Goal: Complete application form

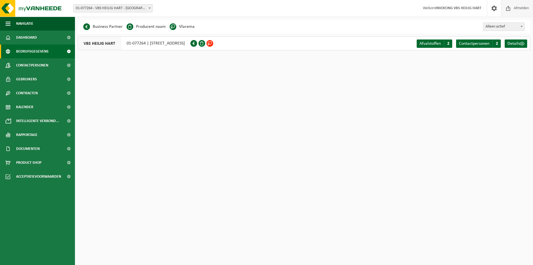
click at [522, 6] on span "Afmelden" at bounding box center [521, 8] width 18 height 16
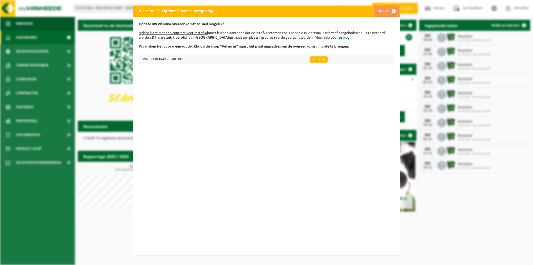
click at [311, 59] on link "Vul nu in" at bounding box center [318, 59] width 17 height 6
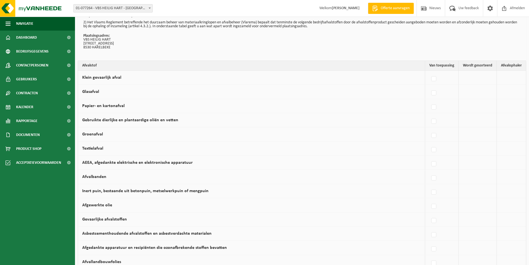
scroll to position [28, 0]
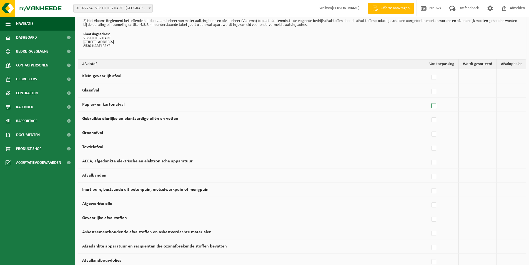
click at [436, 105] on label at bounding box center [434, 106] width 8 height 8
click at [429, 99] on input "Papier- en kartonafval" at bounding box center [429, 99] width 0 height 0
checkbox input "true"
click at [459, 104] on span "Vanheede Environmental Logistics" at bounding box center [482, 104] width 61 height 8
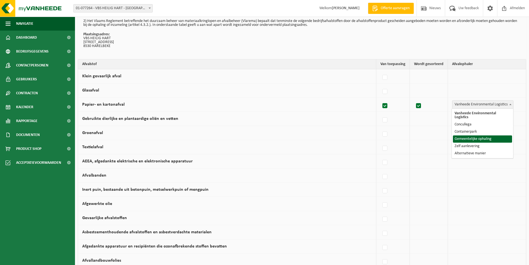
select select "Gemeentelijke ophaling"
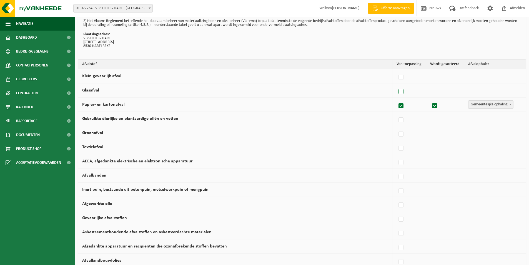
click at [402, 91] on label at bounding box center [401, 91] width 8 height 8
click at [396, 85] on input "Glasafval" at bounding box center [396, 84] width 0 height 0
checkbox input "true"
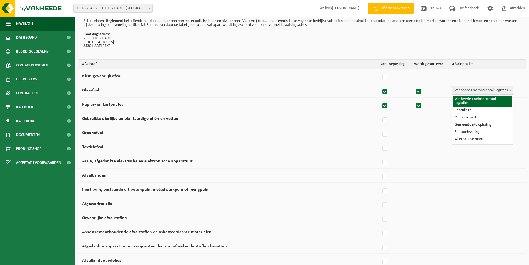
click at [459, 89] on span "Vanheede Environmental Logistics" at bounding box center [482, 90] width 61 height 8
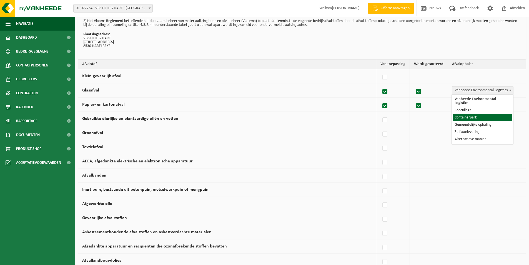
select select "Containerpark"
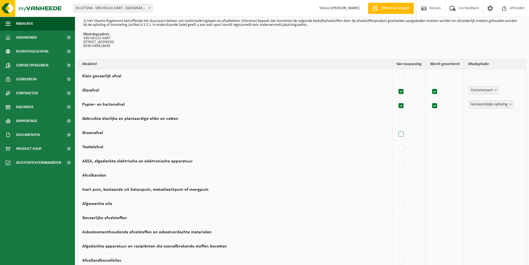
click at [402, 135] on label at bounding box center [401, 134] width 8 height 8
click at [396, 127] on input "Groenafval" at bounding box center [396, 127] width 0 height 0
checkbox input "true"
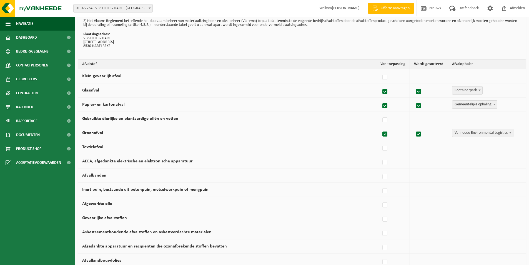
click at [463, 137] on td "Vanheede Environmental Logistics Concullega Containerpark Gemeentelijke ophalin…" at bounding box center [487, 133] width 78 height 14
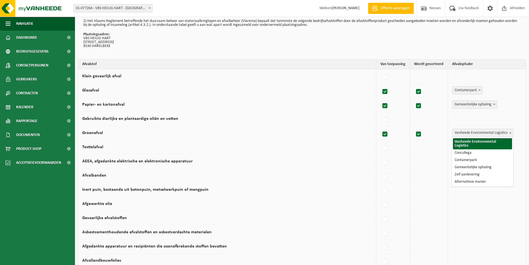
click at [465, 132] on span "Vanheede Environmental Logistics" at bounding box center [482, 133] width 61 height 8
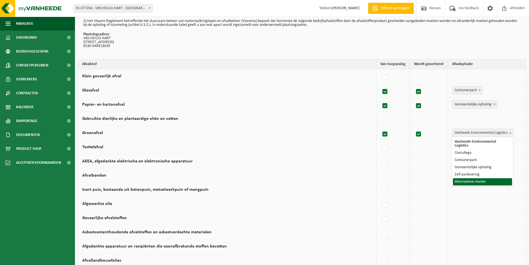
select select "Alternatieve manier"
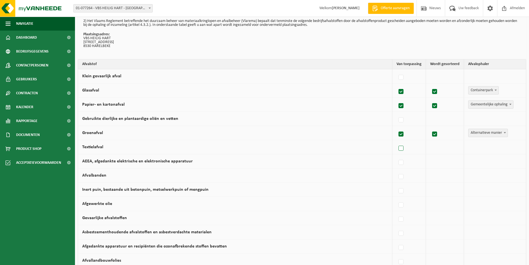
click at [403, 148] on label at bounding box center [401, 148] width 8 height 8
click at [396, 141] on input "Textielafval" at bounding box center [396, 141] width 0 height 0
checkbox input "true"
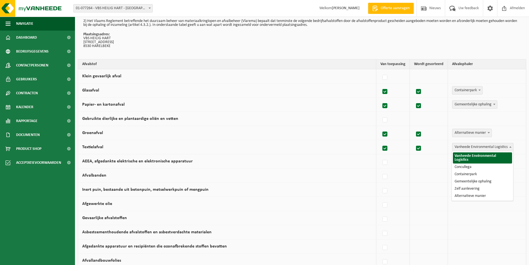
click at [475, 146] on span "Vanheede Environmental Logistics" at bounding box center [482, 147] width 61 height 8
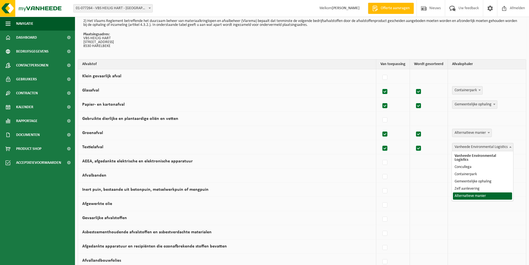
select select "Alternatieve manier"
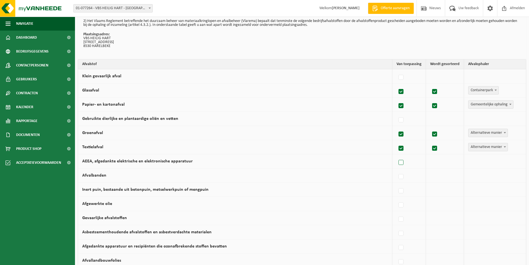
click at [403, 163] on label at bounding box center [401, 162] width 8 height 8
click at [396, 155] on input "AEEA, afgedankte elektrische en elektronische apparatuur" at bounding box center [396, 155] width 0 height 0
checkbox input "true"
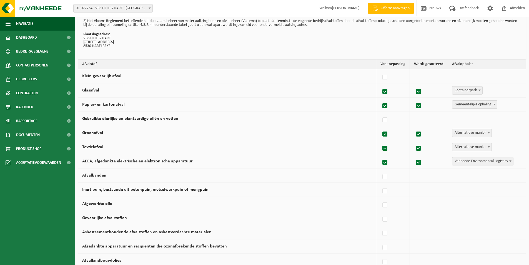
click at [458, 160] on span "Vanheede Environmental Logistics" at bounding box center [482, 161] width 61 height 8
select select "Containerpark"
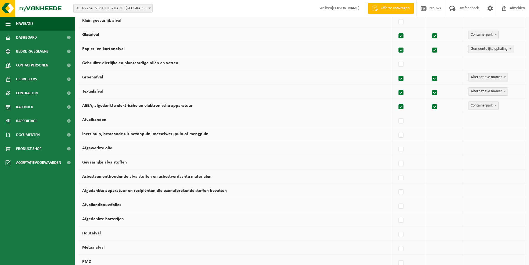
scroll to position [111, 0]
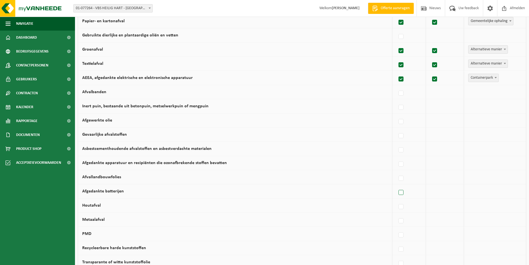
click at [402, 193] on label at bounding box center [401, 192] width 8 height 8
click at [396, 185] on input "Afgedankte batterijen" at bounding box center [396, 185] width 0 height 0
checkbox input "true"
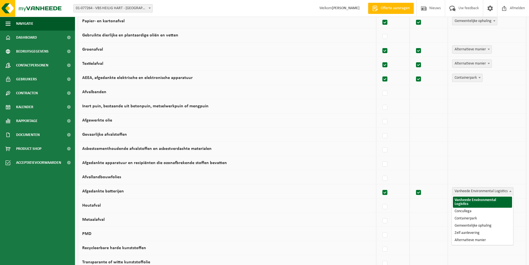
click at [489, 192] on span "Vanheede Environmental Logistics" at bounding box center [482, 191] width 61 height 8
select select "Concullega"
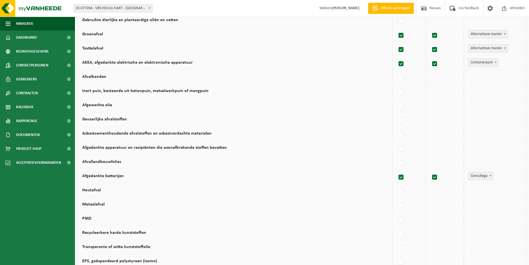
scroll to position [139, 0]
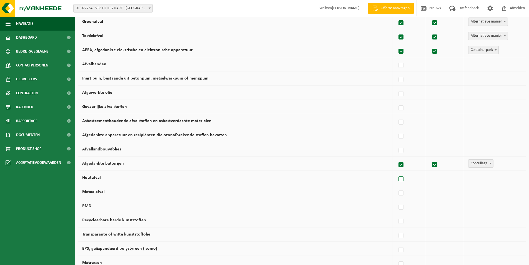
click at [402, 178] on label at bounding box center [401, 179] width 8 height 8
click at [396, 172] on input "Houtafval" at bounding box center [396, 172] width 0 height 0
checkbox input "true"
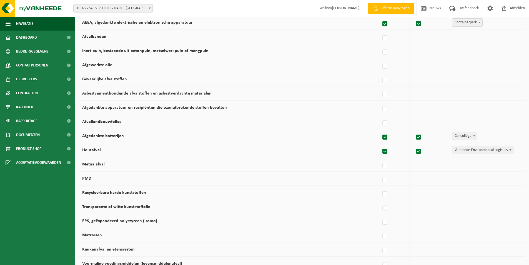
scroll to position [167, 0]
click at [388, 181] on label at bounding box center [385, 179] width 8 height 8
click at [380, 172] on input "PMD" at bounding box center [380, 172] width 0 height 0
checkbox input "true"
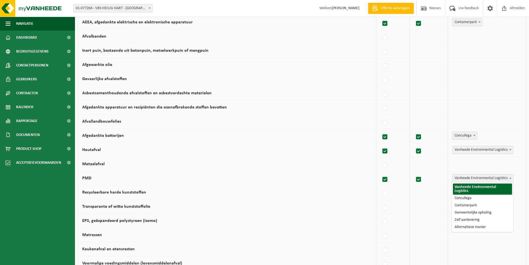
click at [469, 180] on span "Vanheede Environmental Logistics" at bounding box center [482, 178] width 61 height 8
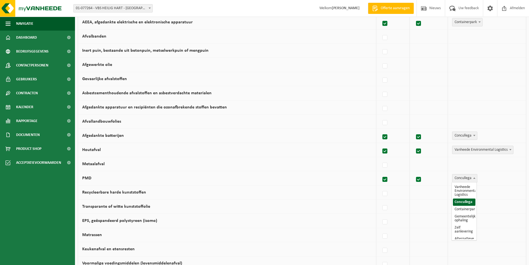
click at [465, 177] on span "Concullega" at bounding box center [464, 178] width 25 height 8
select select "Gemeentelijke ophaling"
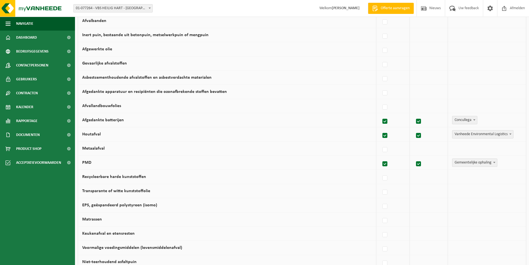
scroll to position [194, 0]
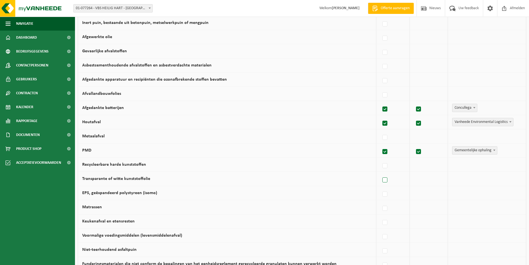
click at [385, 179] on label at bounding box center [385, 180] width 8 height 8
click at [380, 173] on input "Transparante of witte kunststoffolie" at bounding box center [380, 173] width 0 height 0
checkbox input "true"
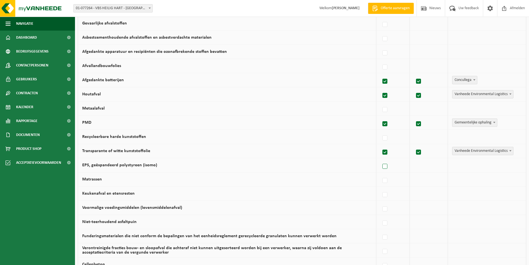
click at [385, 167] on label at bounding box center [385, 166] width 8 height 8
click at [380, 159] on input "EPS, geëxpandeerd polystyreen (isomo)" at bounding box center [380, 159] width 0 height 0
checkbox input "true"
click at [387, 195] on label at bounding box center [385, 194] width 8 height 8
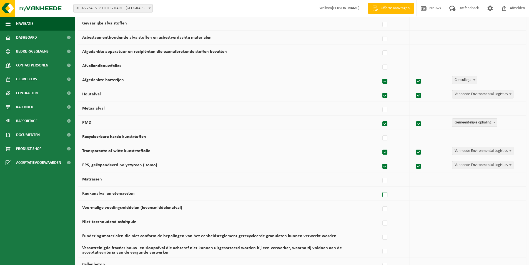
click at [380, 188] on input "Keukenafval en etensresten" at bounding box center [380, 187] width 0 height 0
checkbox input "true"
click at [460, 191] on span "Vanheede Environmental Logistics" at bounding box center [482, 193] width 61 height 8
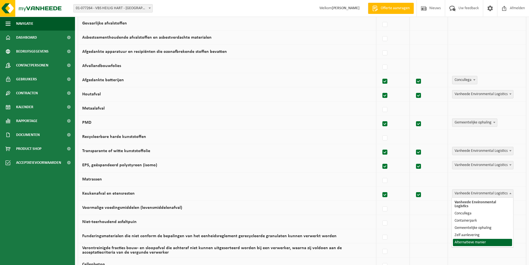
select select "Alternatieve manier"
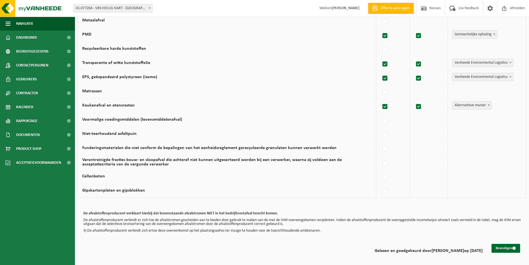
scroll to position [311, 0]
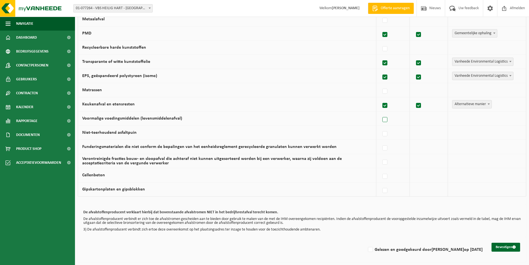
click at [385, 121] on label at bounding box center [385, 119] width 8 height 8
click at [380, 113] on input "Voormalige voedingsmiddelen (levensmiddelenafval)" at bounding box center [380, 112] width 0 height 0
checkbox input "true"
click at [367, 250] on label "Gelezen en goedgekeurd door KATHLEEN BEERNAERT op 17/09/25" at bounding box center [425, 249] width 116 height 8
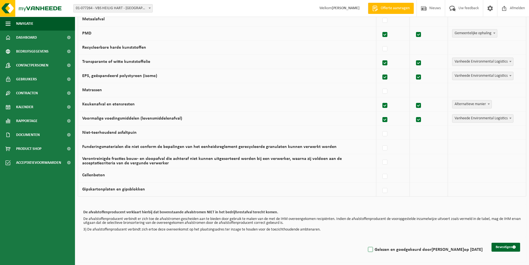
click at [366, 242] on input "Gelezen en goedgekeurd door KATHLEEN BEERNAERT op 17/09/25" at bounding box center [366, 242] width 0 height 0
checkbox input "true"
click at [495, 246] on button "Bevestigen" at bounding box center [505, 246] width 29 height 9
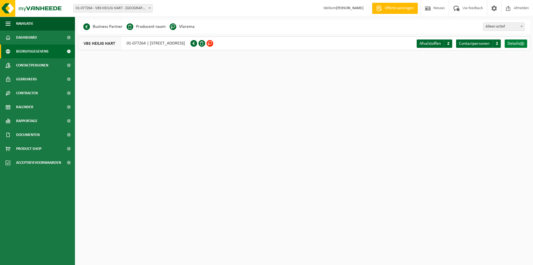
click at [515, 44] on span "Details" at bounding box center [513, 43] width 12 height 4
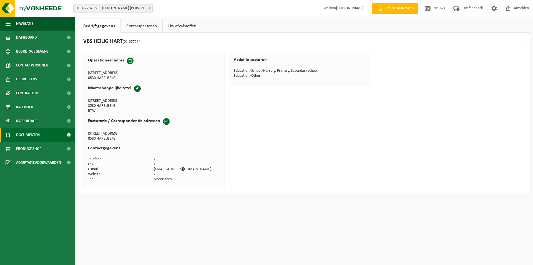
click at [28, 134] on span "Documenten" at bounding box center [28, 135] width 24 height 14
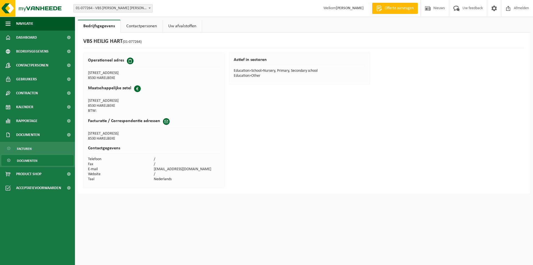
click at [30, 161] on span "Documenten" at bounding box center [27, 160] width 21 height 11
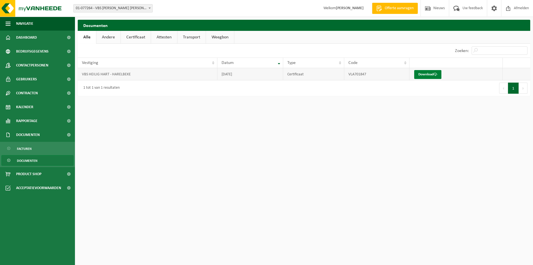
click at [432, 72] on link "Download" at bounding box center [427, 74] width 27 height 9
